Goal: Task Accomplishment & Management: Manage account settings

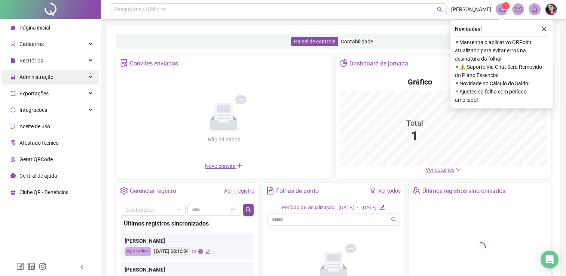
click at [54, 76] on div "Administração" at bounding box center [50, 77] width 98 height 15
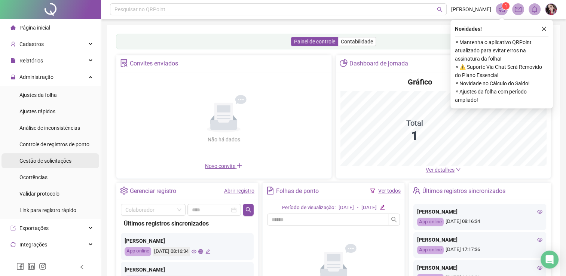
click at [51, 161] on span "Gestão de solicitações" at bounding box center [45, 161] width 52 height 6
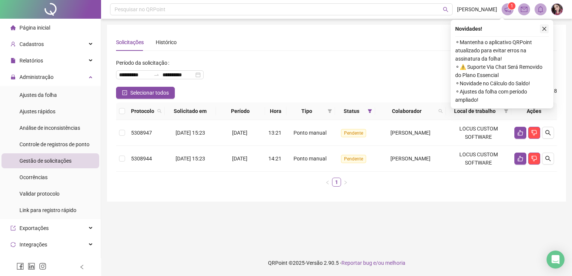
click at [546, 28] on icon "close" at bounding box center [544, 28] width 5 height 5
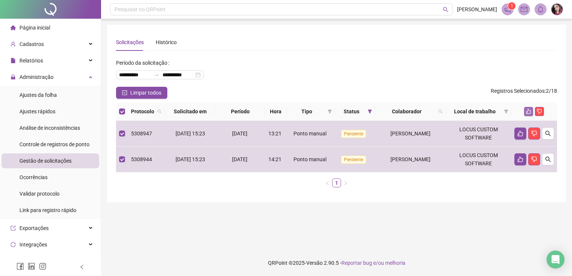
click at [529, 114] on icon "like" at bounding box center [528, 111] width 5 height 5
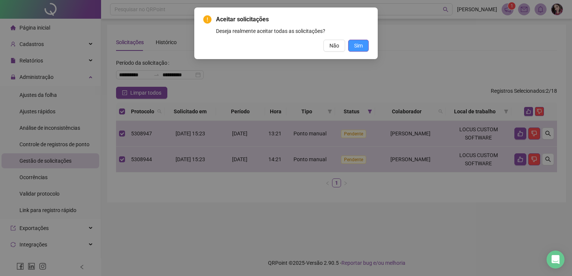
click at [358, 49] on span "Sim" at bounding box center [358, 46] width 9 height 8
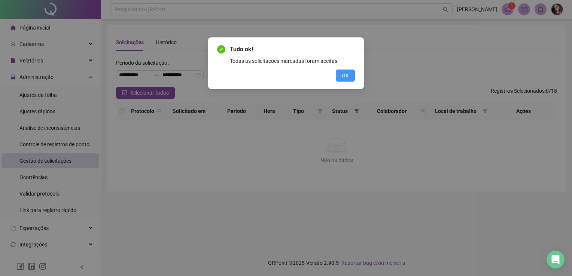
click at [346, 73] on span "OK" at bounding box center [345, 76] width 7 height 8
